Goal: Information Seeking & Learning: Compare options

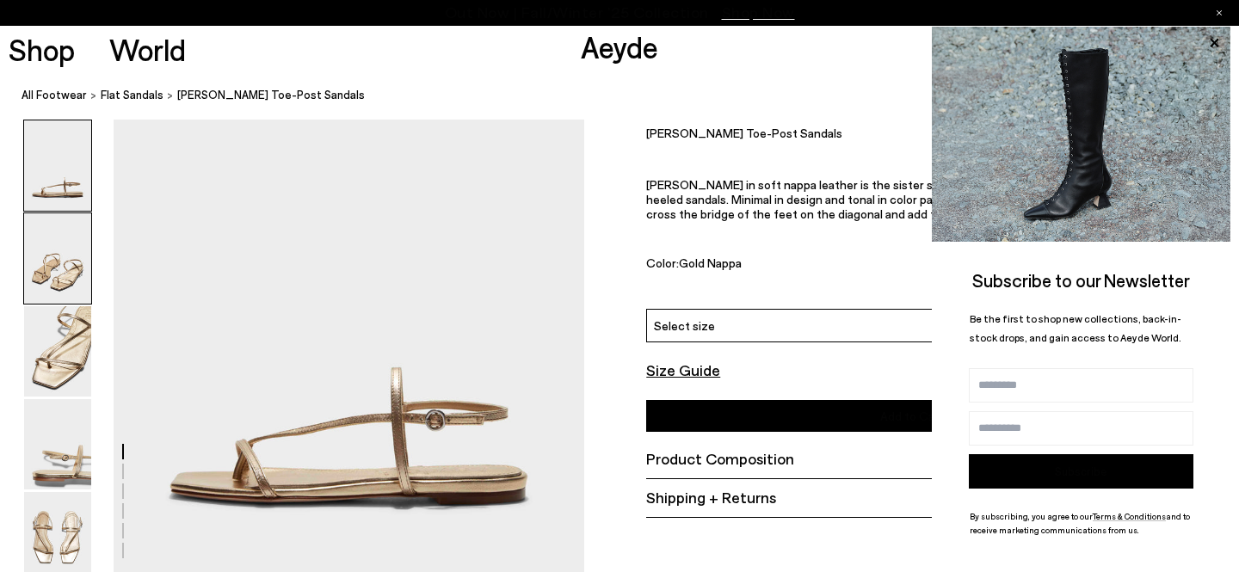
click at [68, 264] on img at bounding box center [57, 258] width 67 height 90
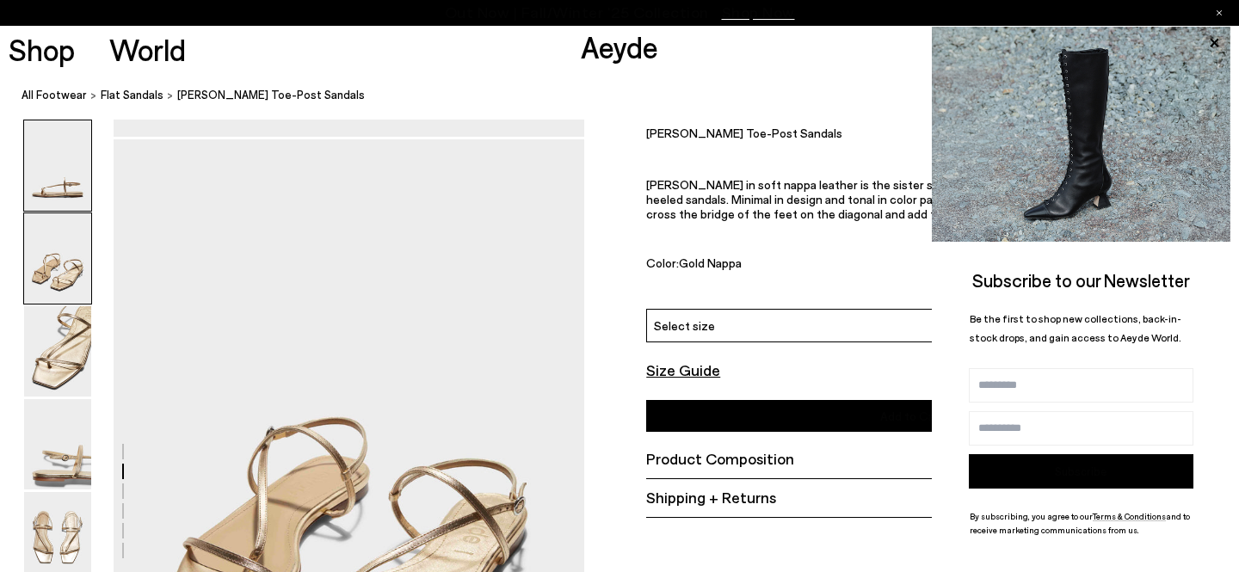
scroll to position [457, 0]
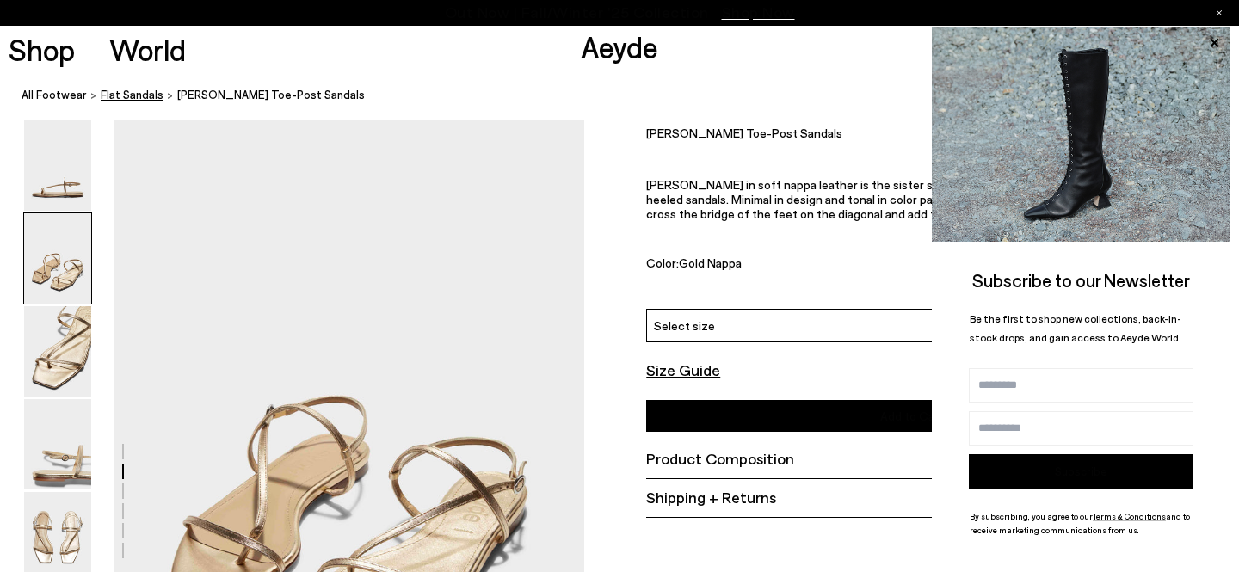
click at [139, 91] on font "flat sandals" at bounding box center [132, 95] width 63 height 14
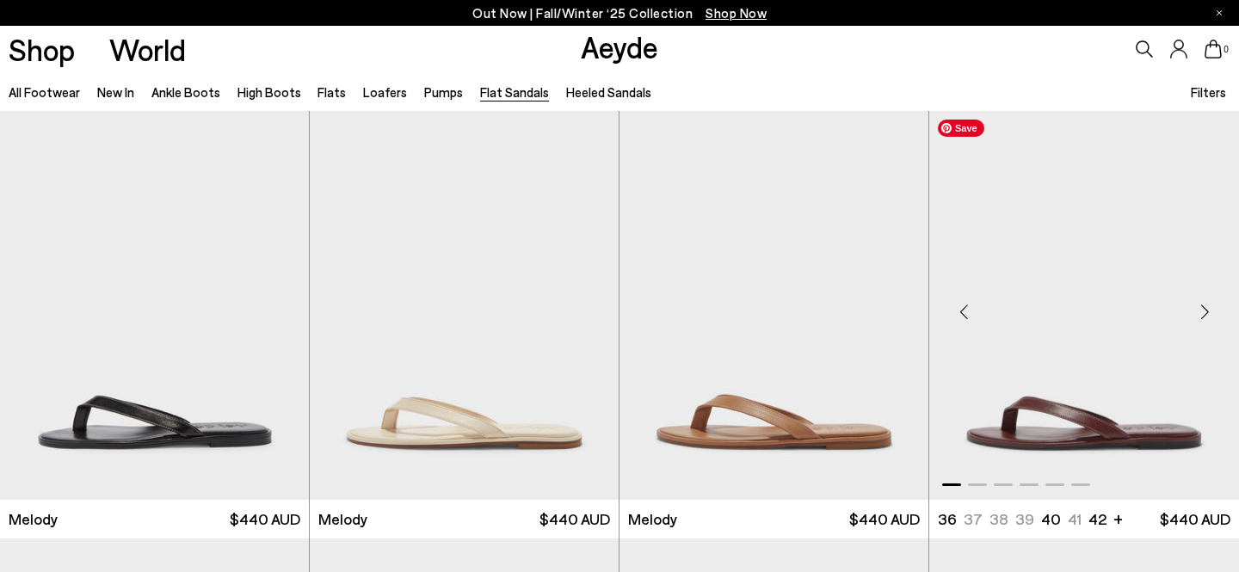
scroll to position [53, 0]
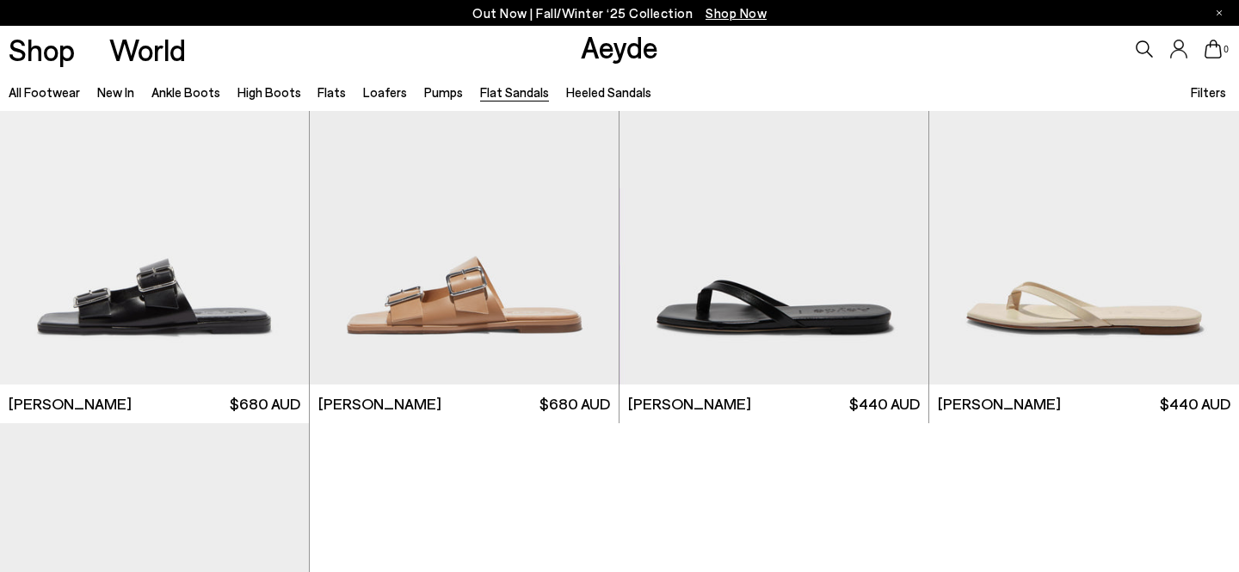
scroll to position [2260, 0]
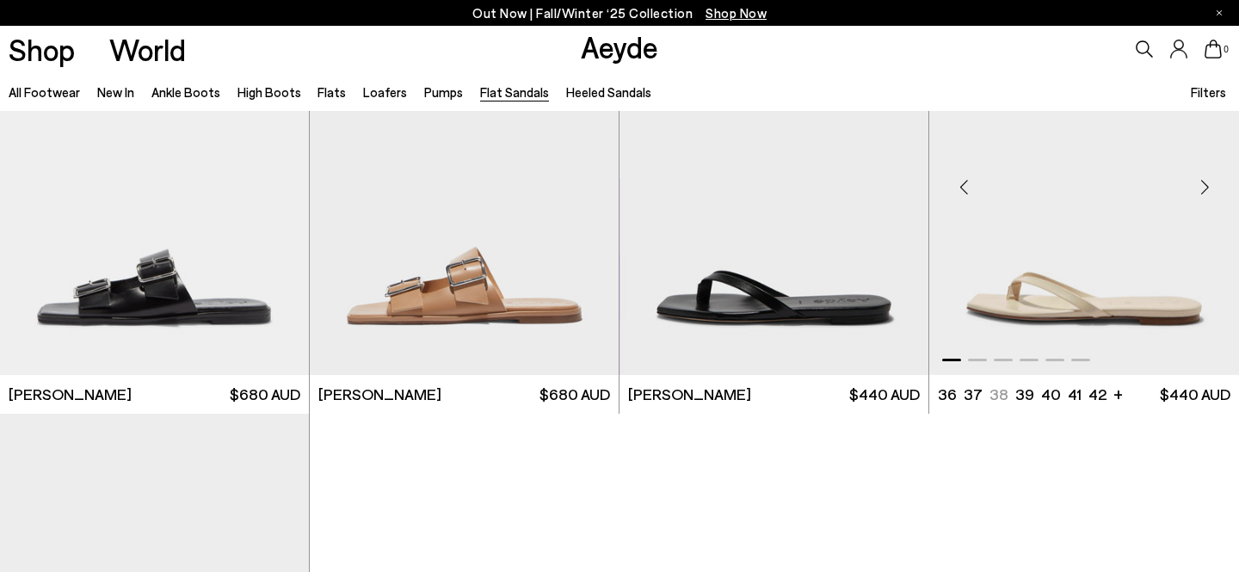
click at [1203, 187] on div "Next slide" at bounding box center [1204, 188] width 52 height 52
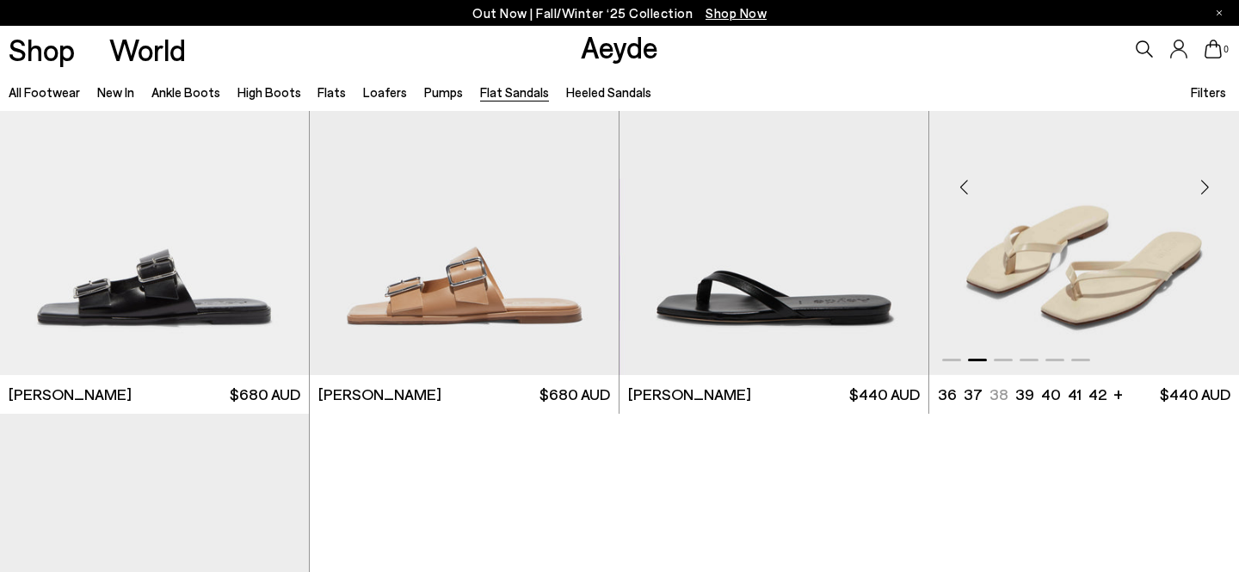
click at [1203, 187] on div "Next slide" at bounding box center [1204, 188] width 52 height 52
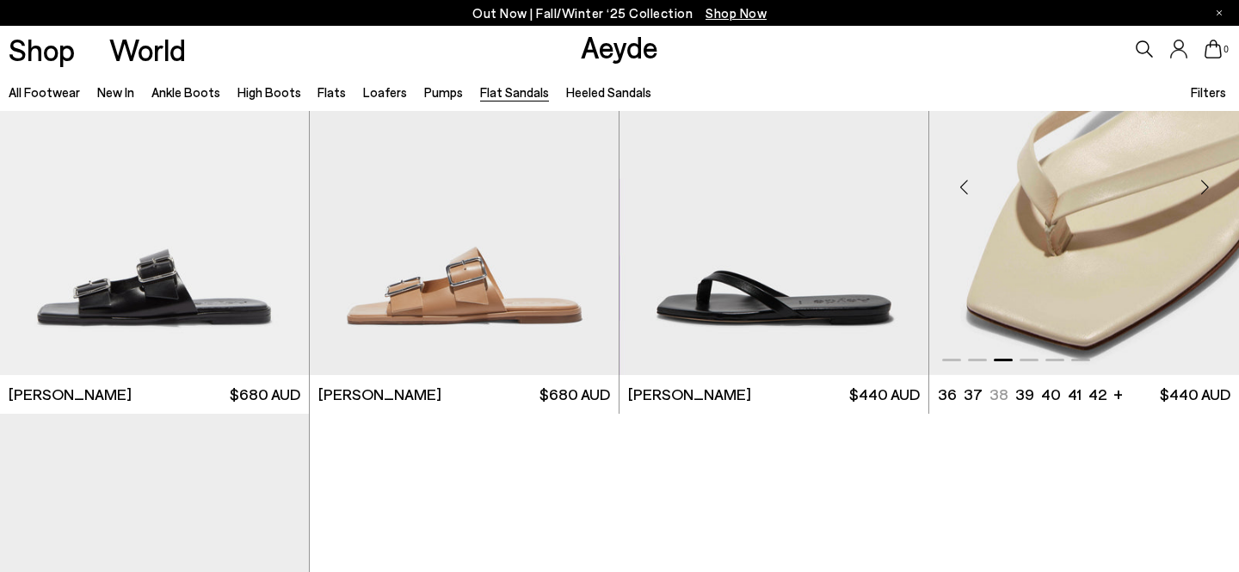
click at [1203, 187] on div "Next slide" at bounding box center [1204, 188] width 52 height 52
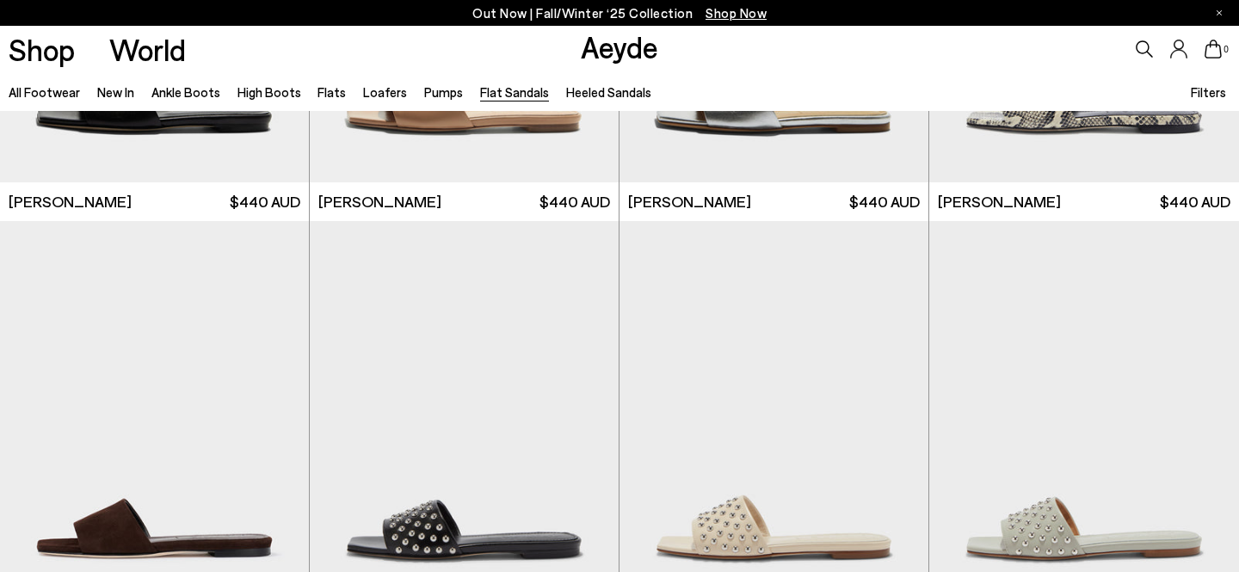
scroll to position [875, 0]
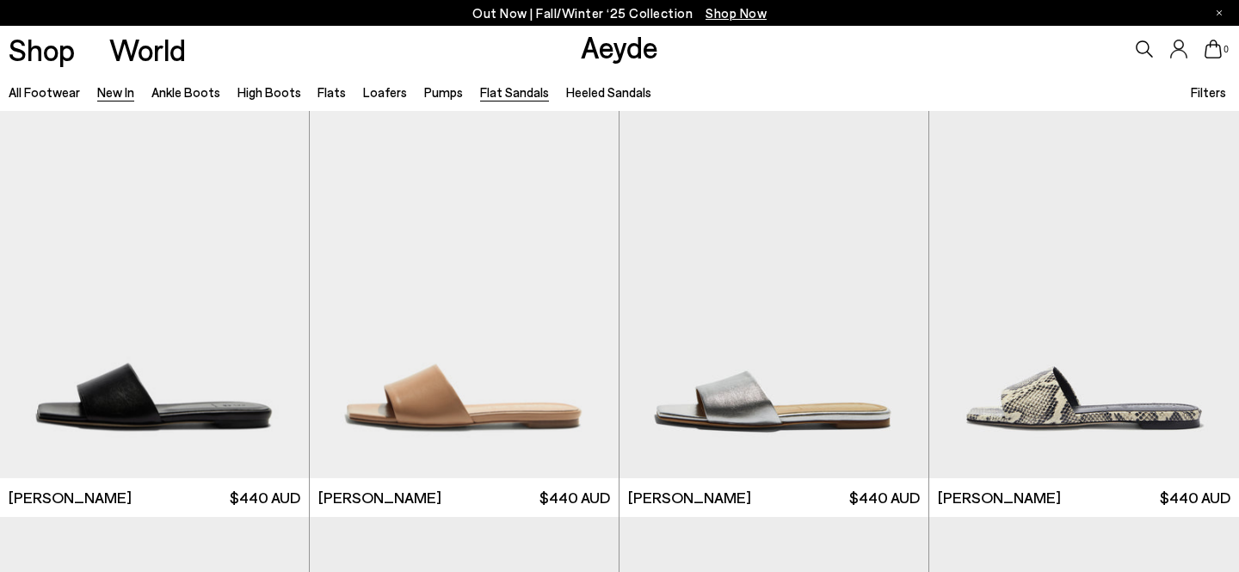
click at [108, 96] on link "New In" at bounding box center [115, 91] width 37 height 15
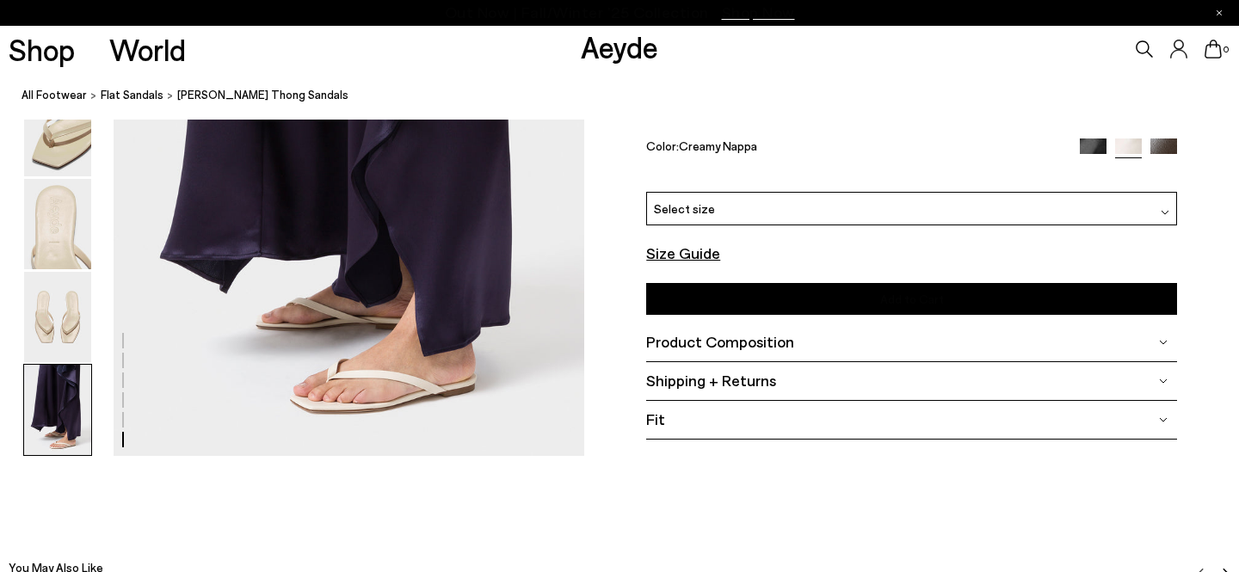
scroll to position [3276, 0]
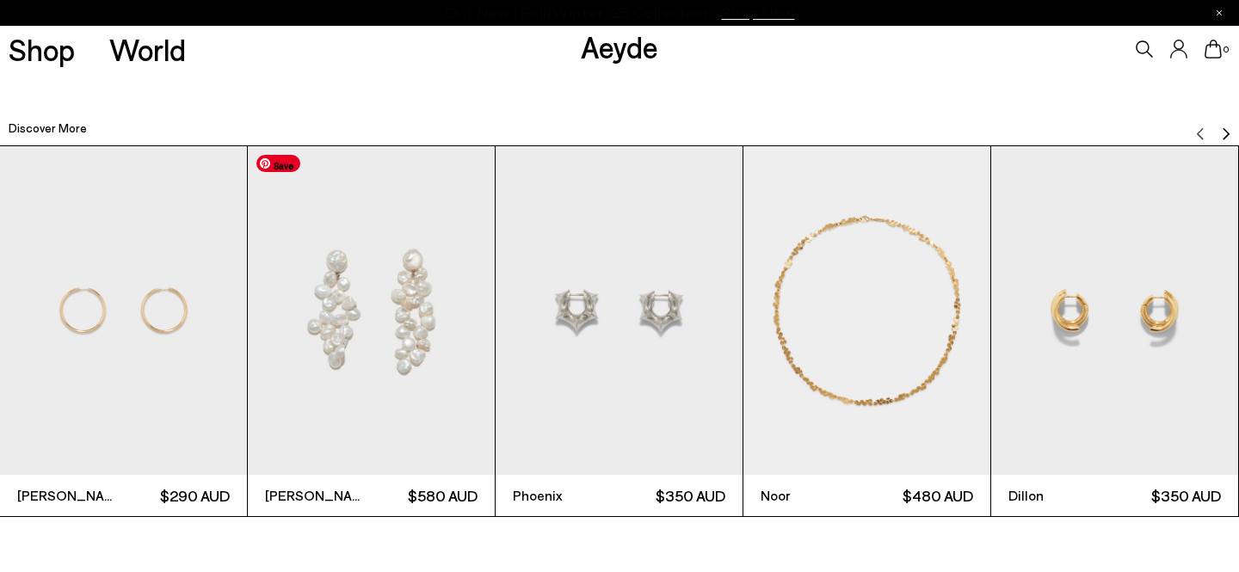
scroll to position [4209, 0]
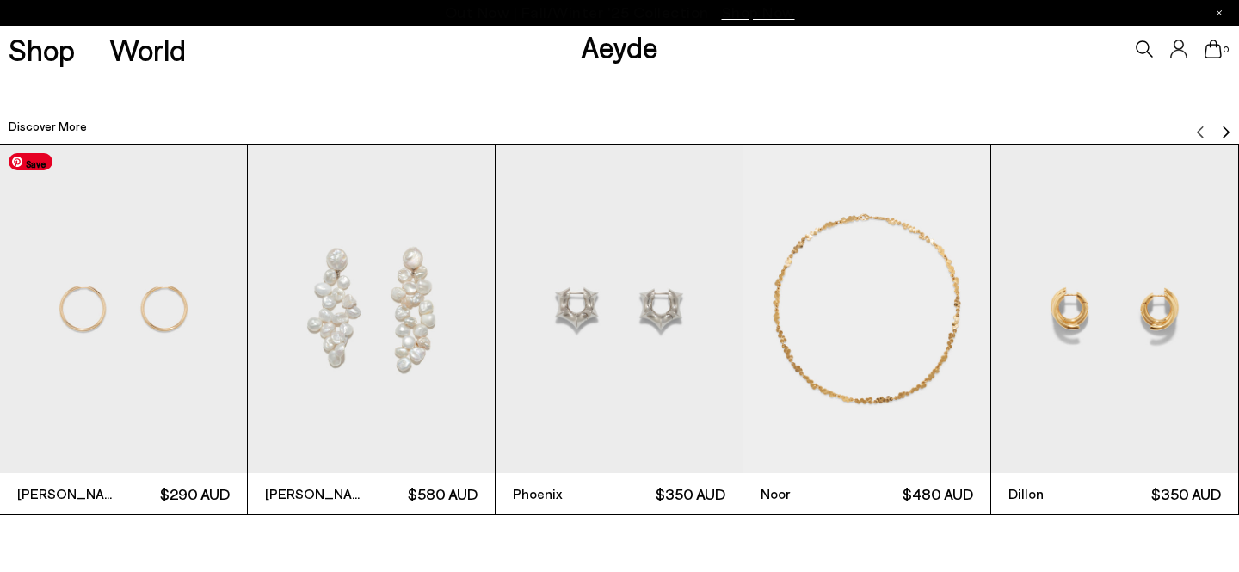
click at [95, 380] on img "1 / 12" at bounding box center [123, 309] width 247 height 329
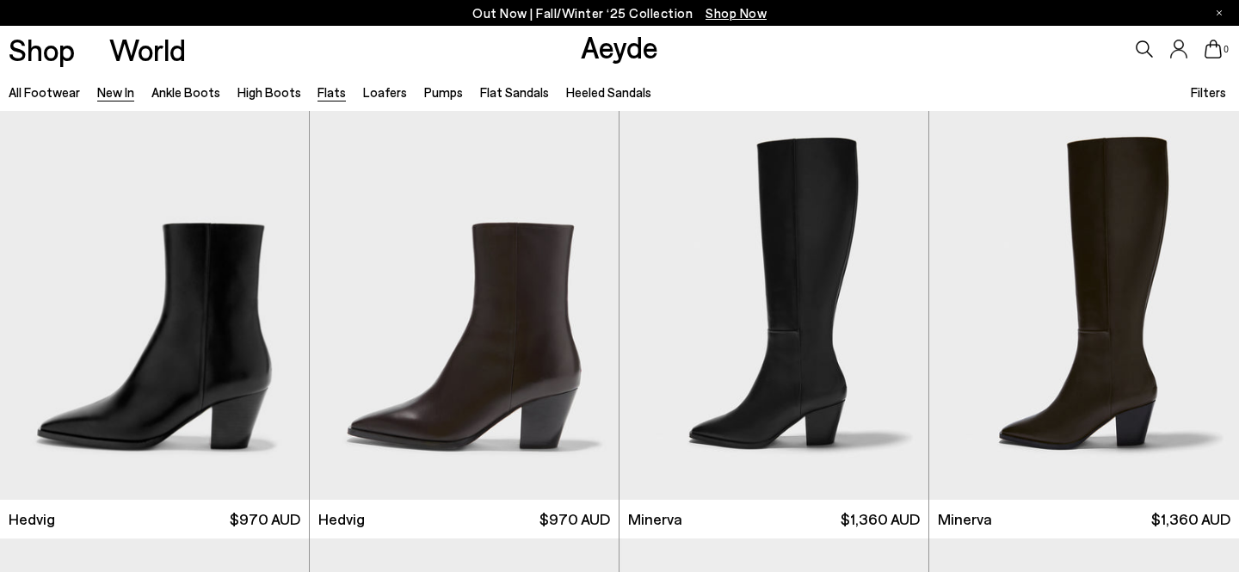
click at [328, 92] on link "Flats" at bounding box center [331, 91] width 28 height 15
click at [499, 92] on link "Flat Sandals" at bounding box center [514, 91] width 69 height 15
click at [575, 90] on link "Heeled Sandals" at bounding box center [608, 91] width 85 height 15
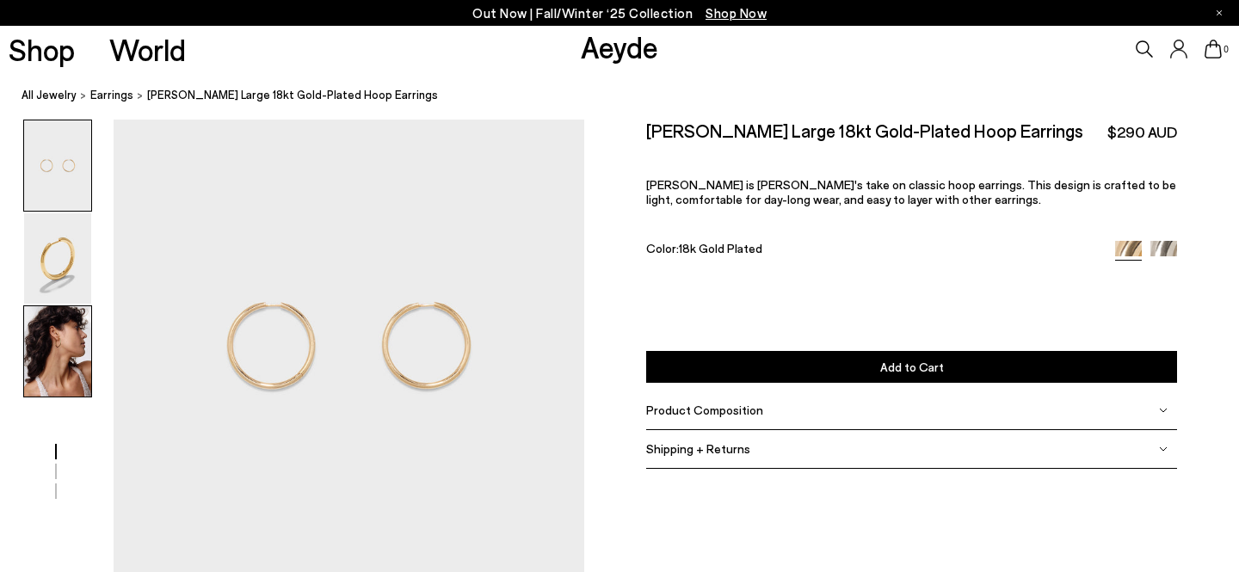
click at [58, 341] on img at bounding box center [57, 351] width 67 height 90
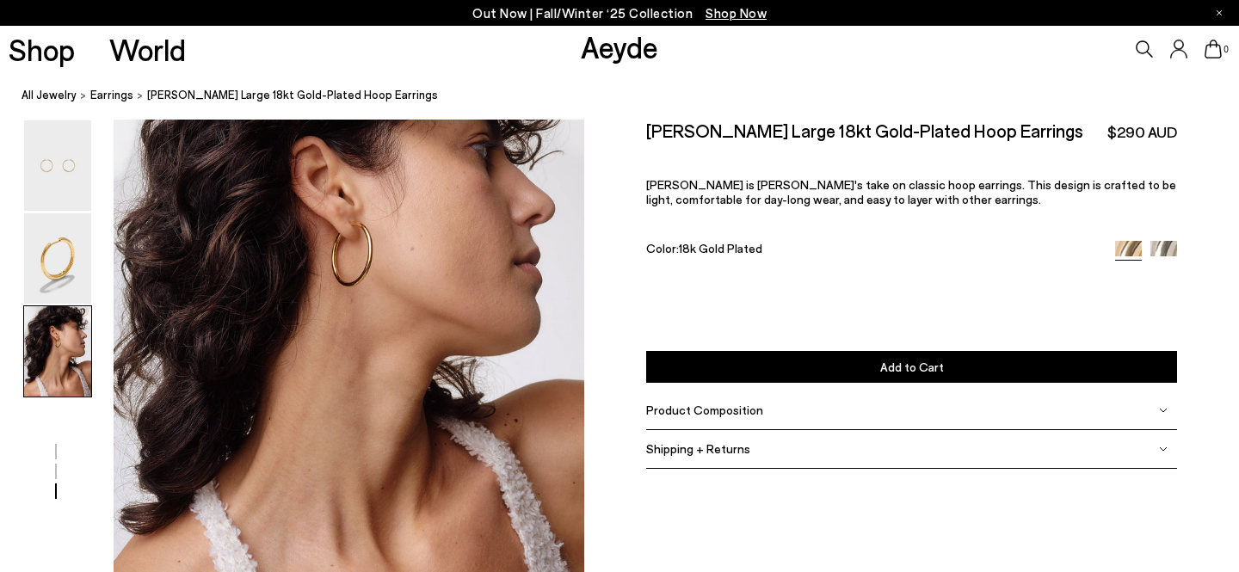
scroll to position [1205, 0]
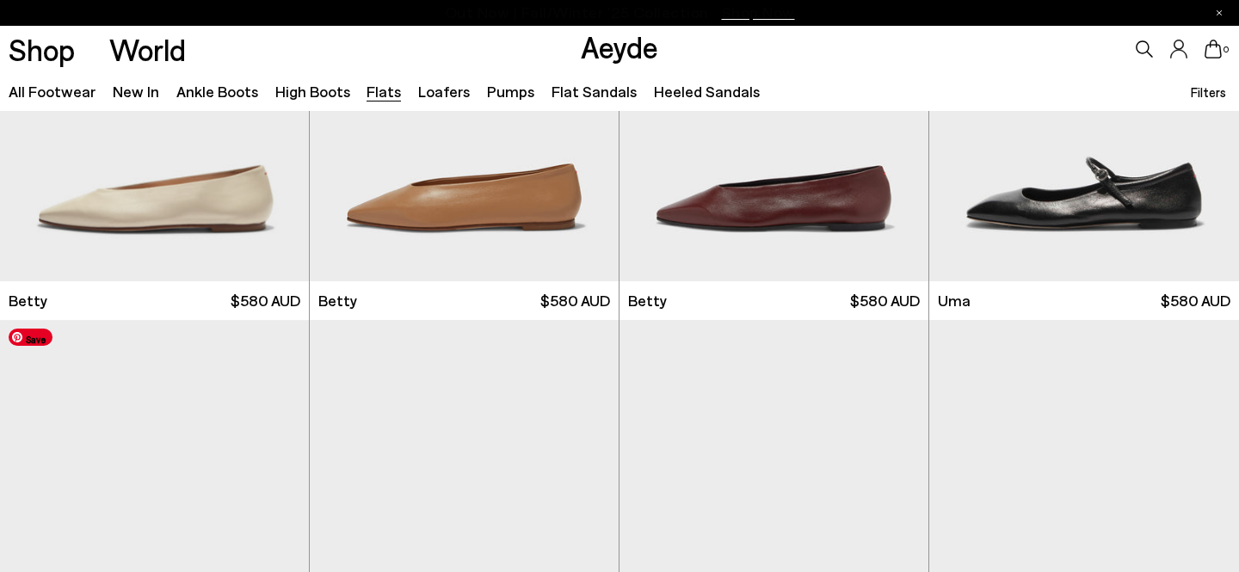
scroll to position [1677, 0]
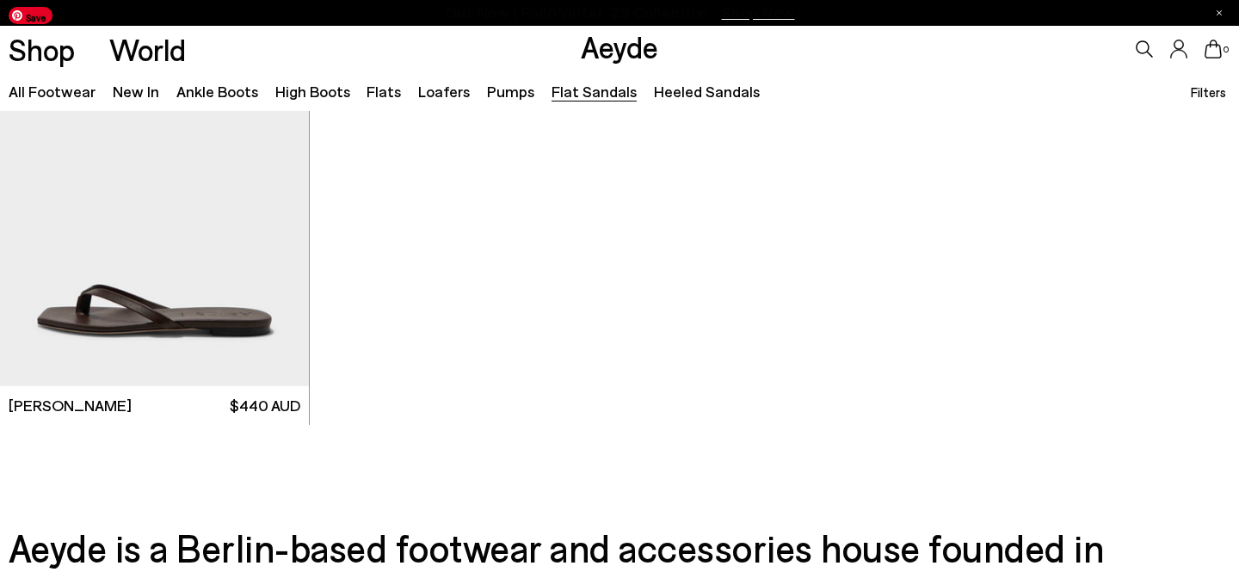
scroll to position [2729, 0]
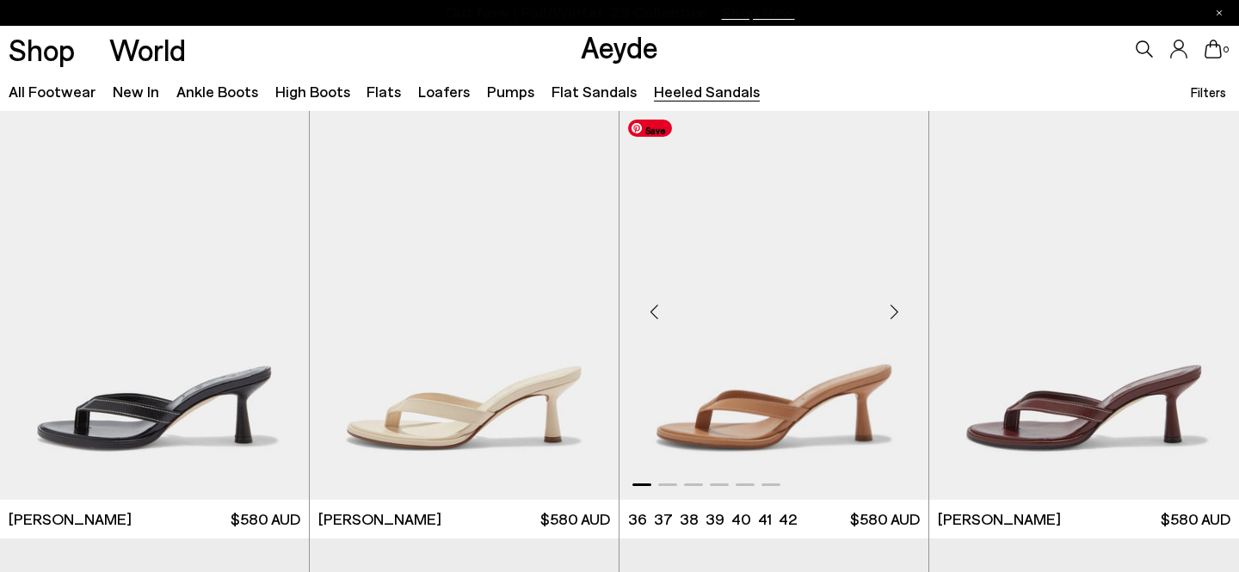
scroll to position [75, 0]
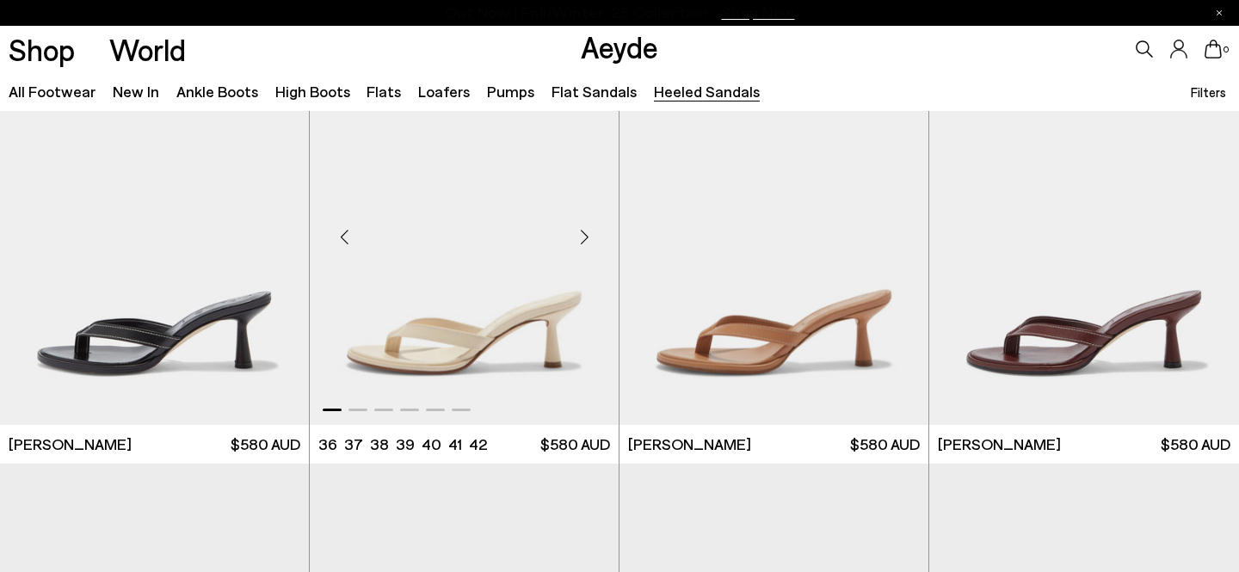
click at [584, 236] on div "Next slide" at bounding box center [584, 238] width 52 height 52
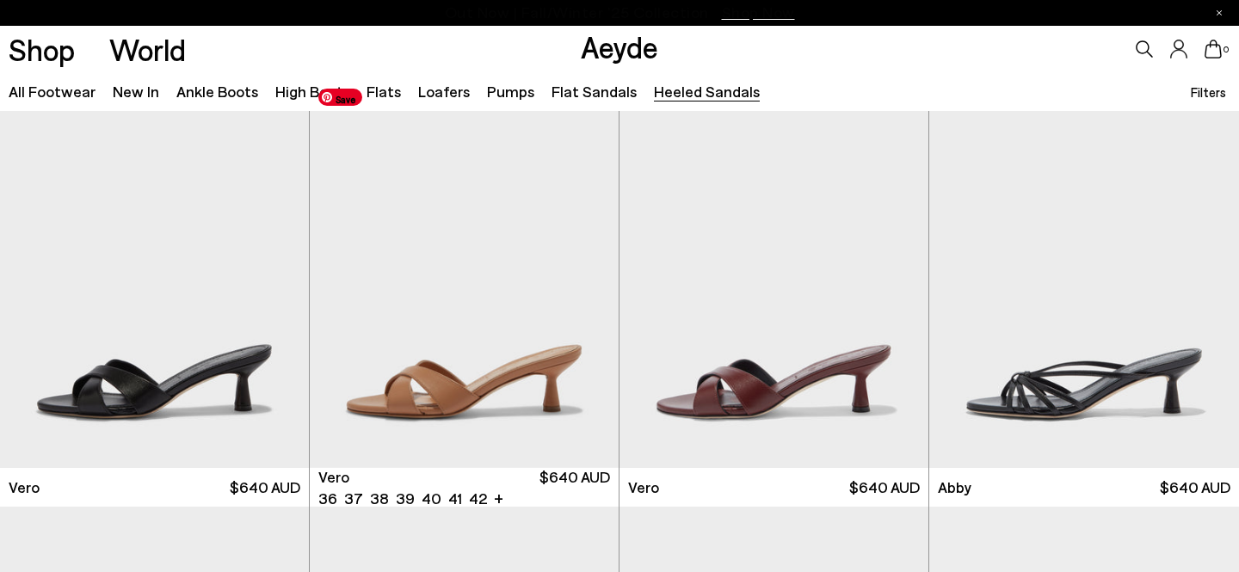
scroll to position [470, 0]
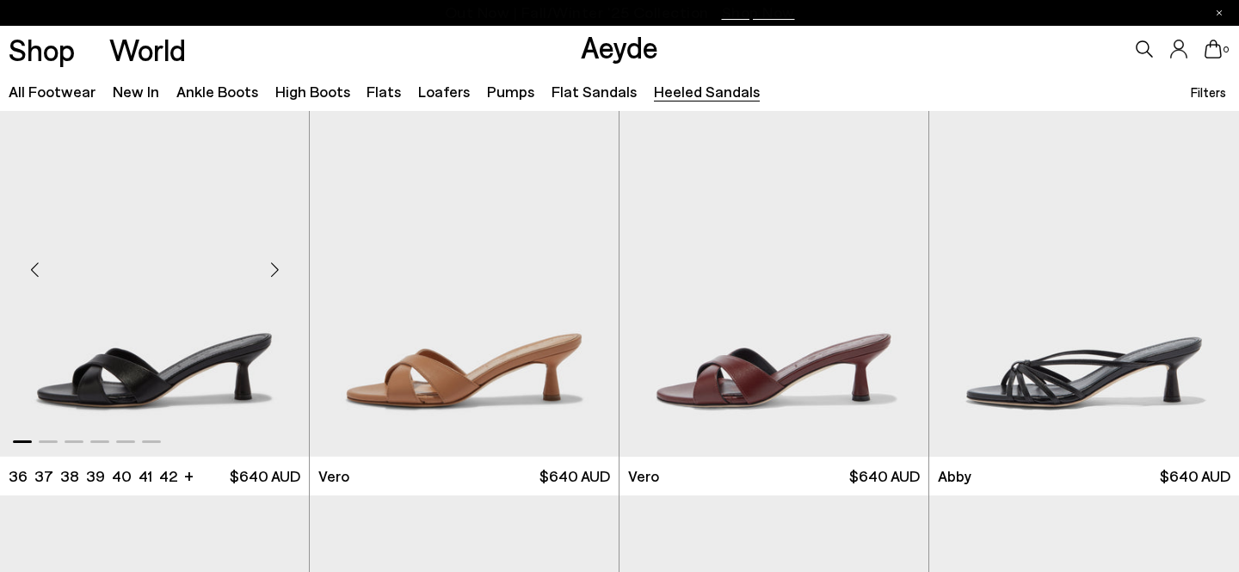
click at [274, 267] on div "Next slide" at bounding box center [275, 269] width 52 height 52
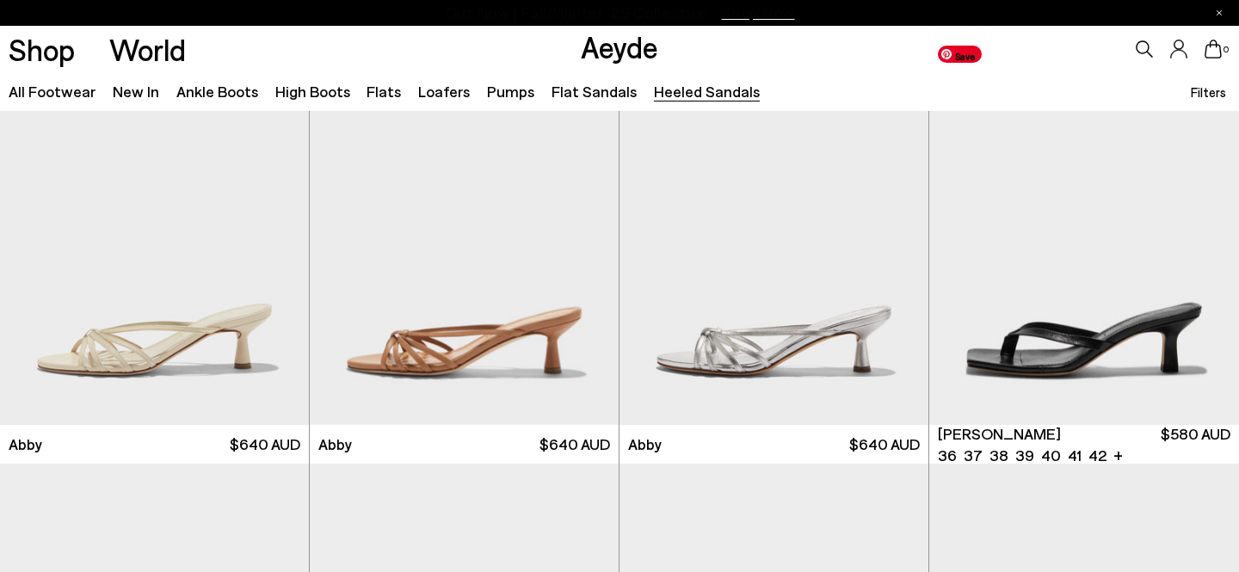
scroll to position [926, 0]
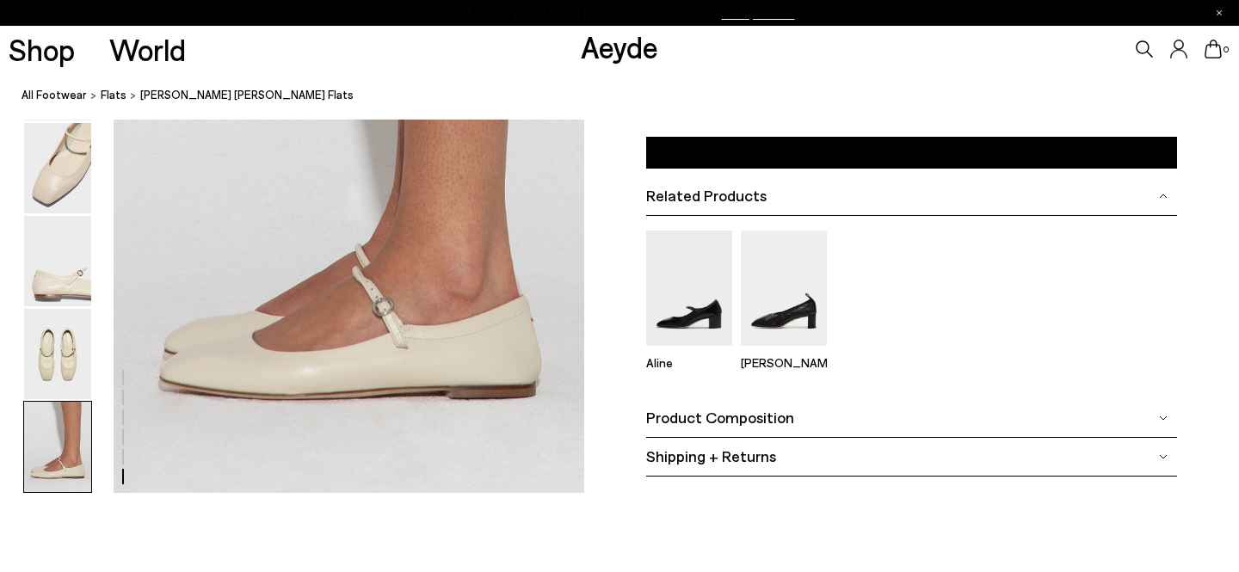
scroll to position [3239, 0]
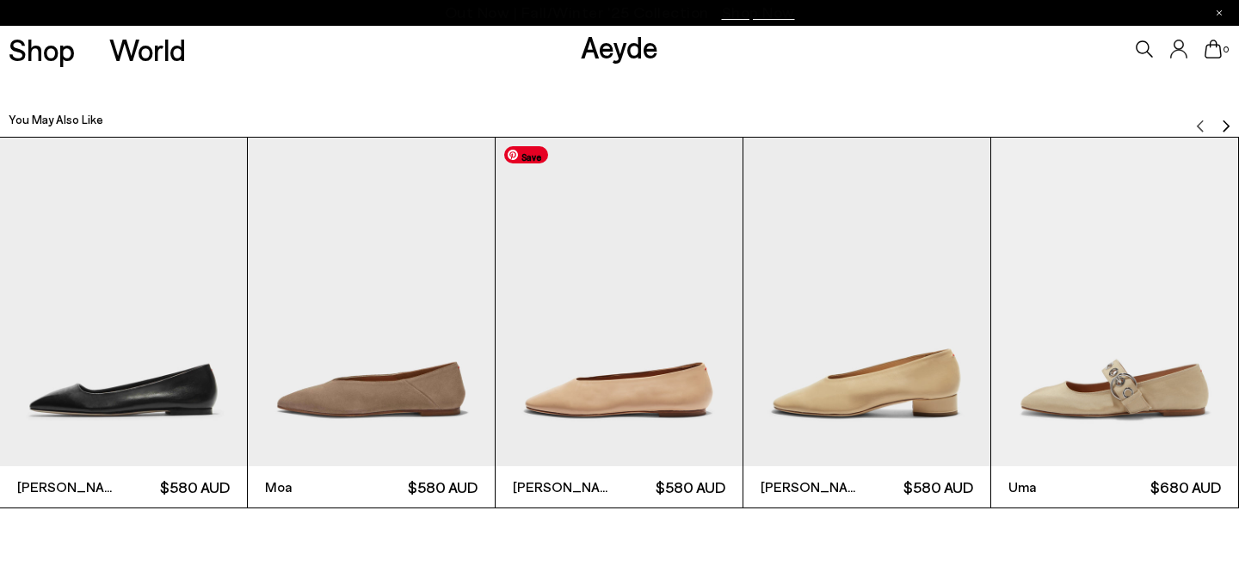
scroll to position [3739, 0]
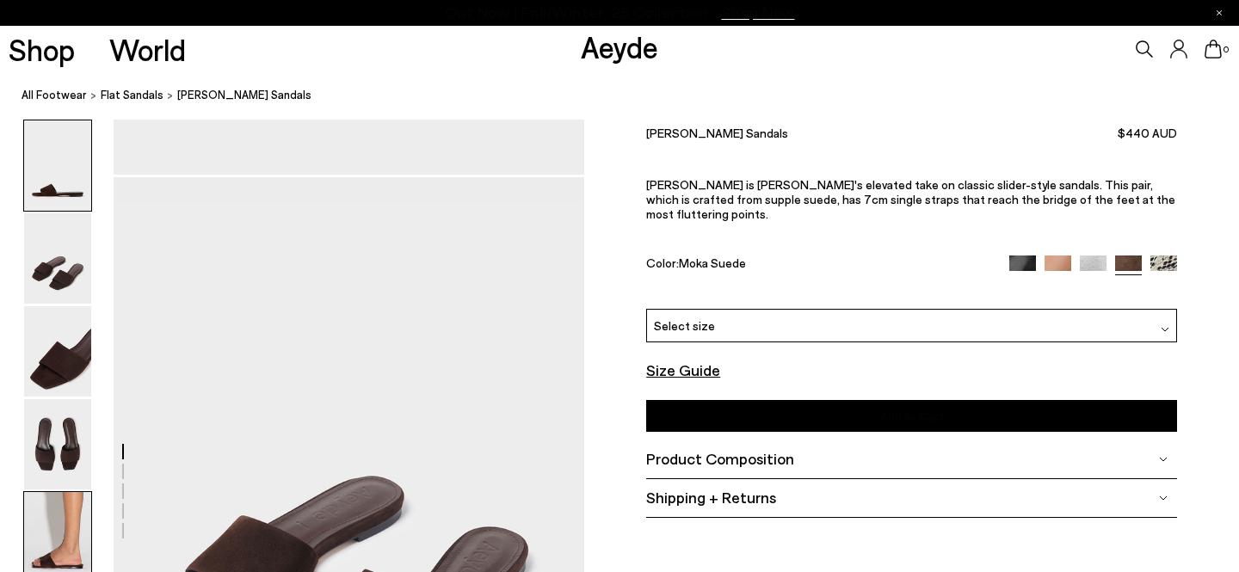
click at [74, 506] on img at bounding box center [57, 537] width 67 height 90
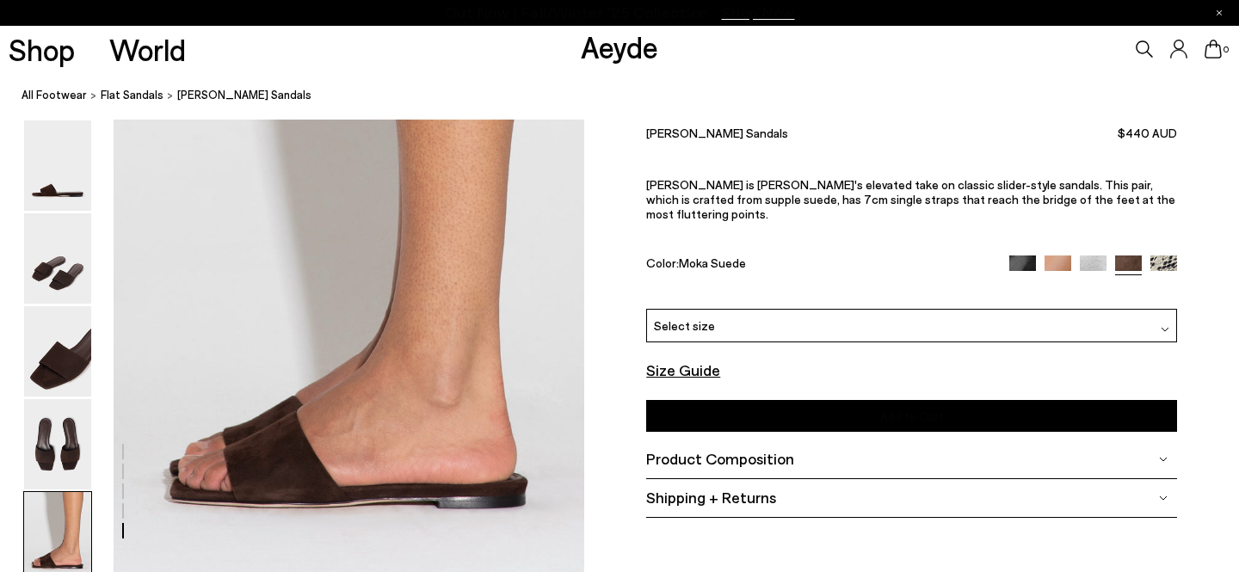
scroll to position [2441, 0]
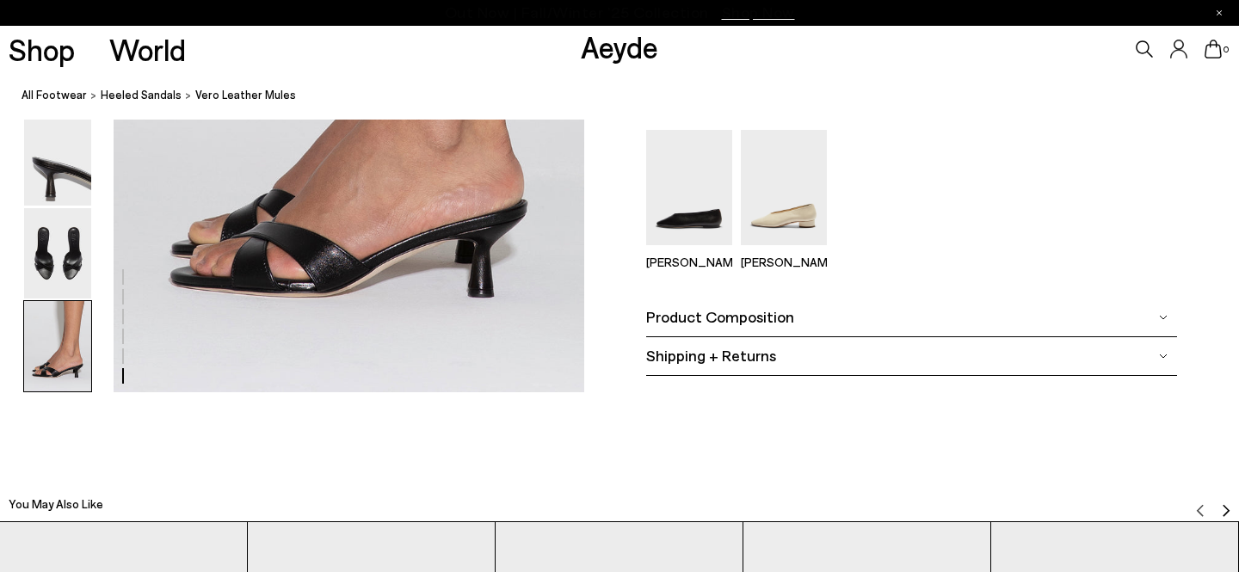
scroll to position [3328, 0]
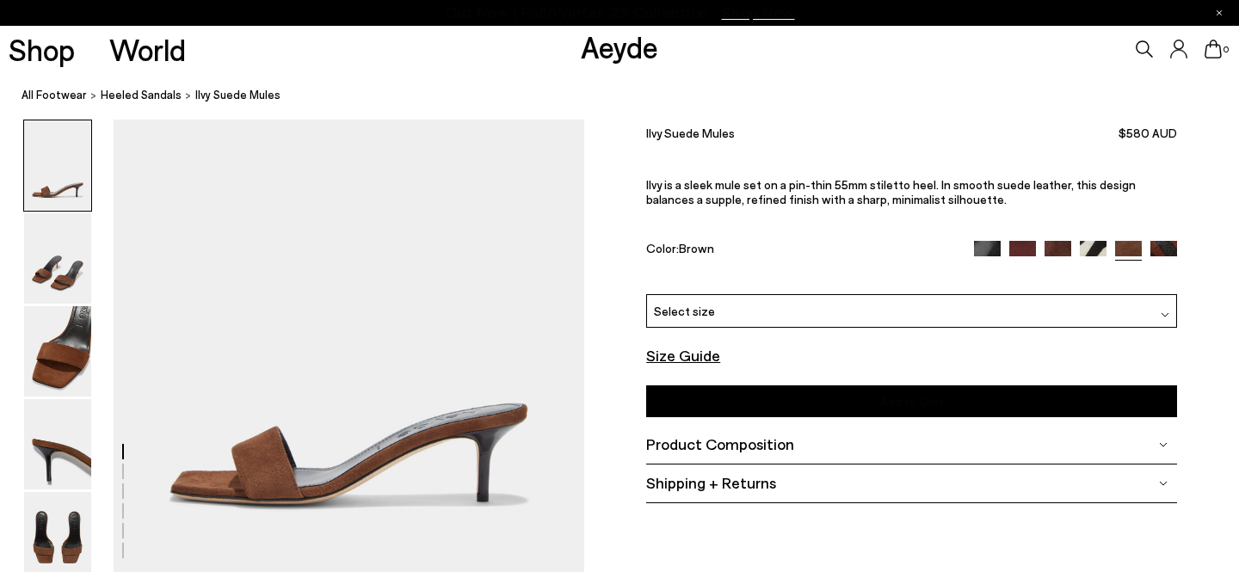
scroll to position [32, 0]
